Goal: Find specific page/section: Find specific page/section

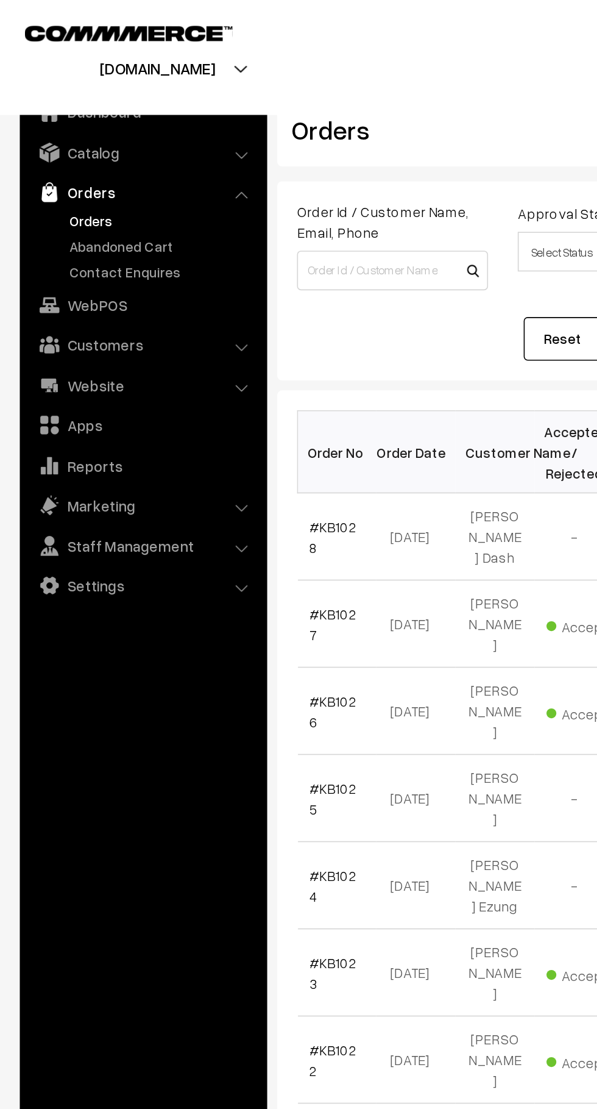
click at [106, 146] on link "Abandoned Cart" at bounding box center [100, 151] width 121 height 13
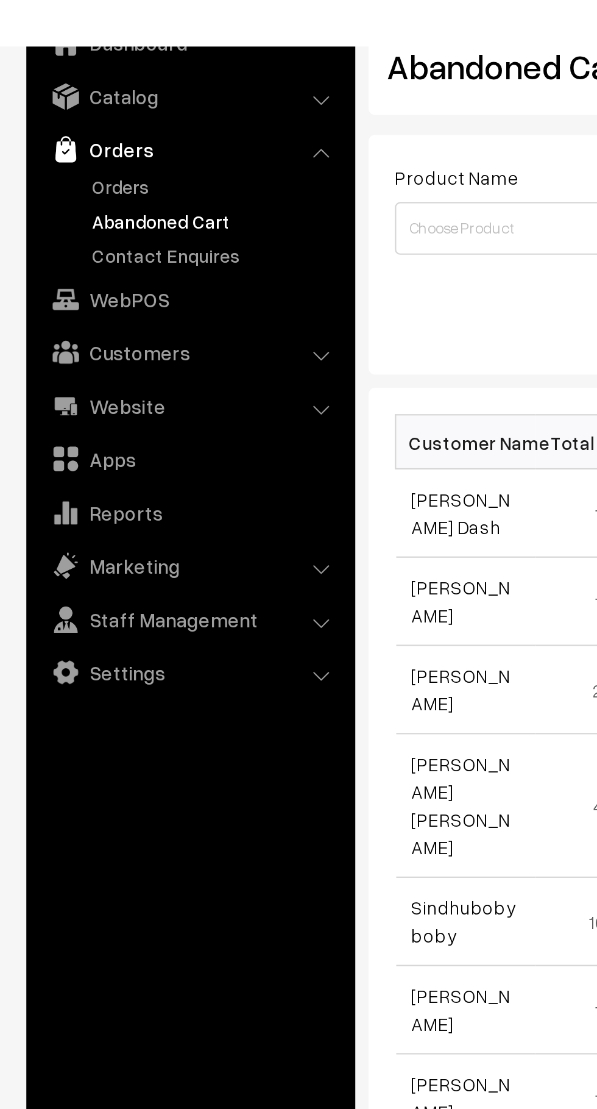
click at [61, 135] on link "Orders" at bounding box center [100, 135] width 121 height 13
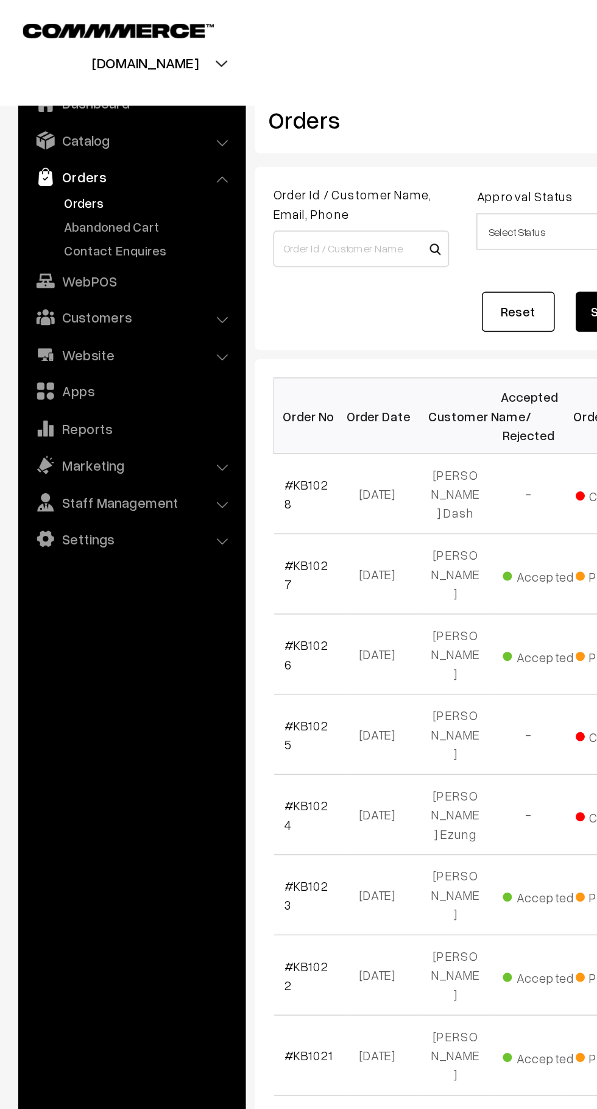
click at [107, 137] on link "Orders" at bounding box center [100, 135] width 121 height 13
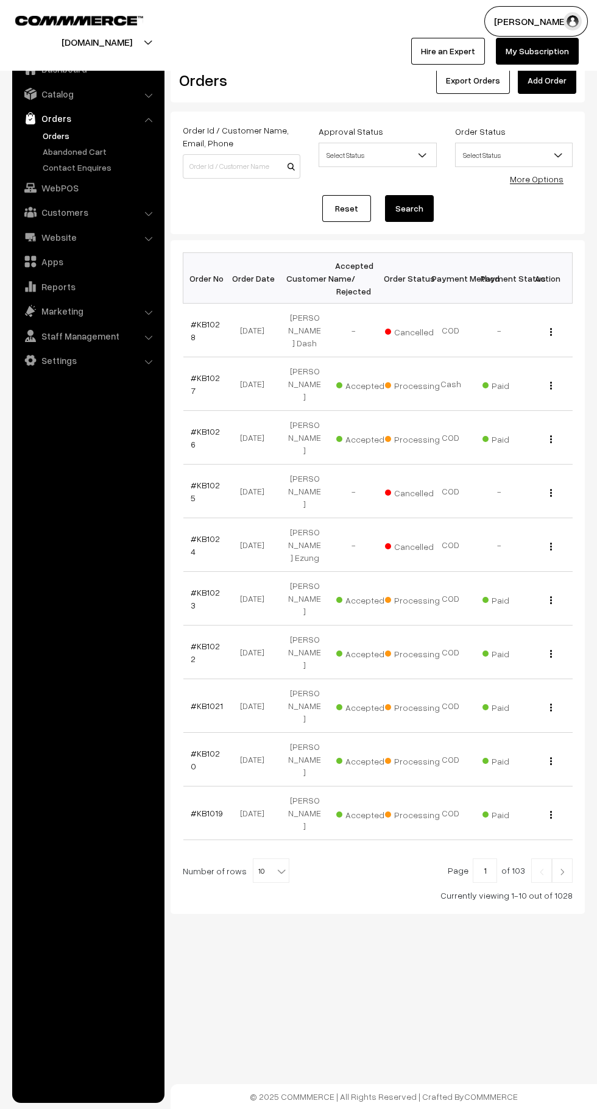
click at [97, 149] on link "Abandoned Cart" at bounding box center [100, 151] width 121 height 13
